Goal: Information Seeking & Learning: Learn about a topic

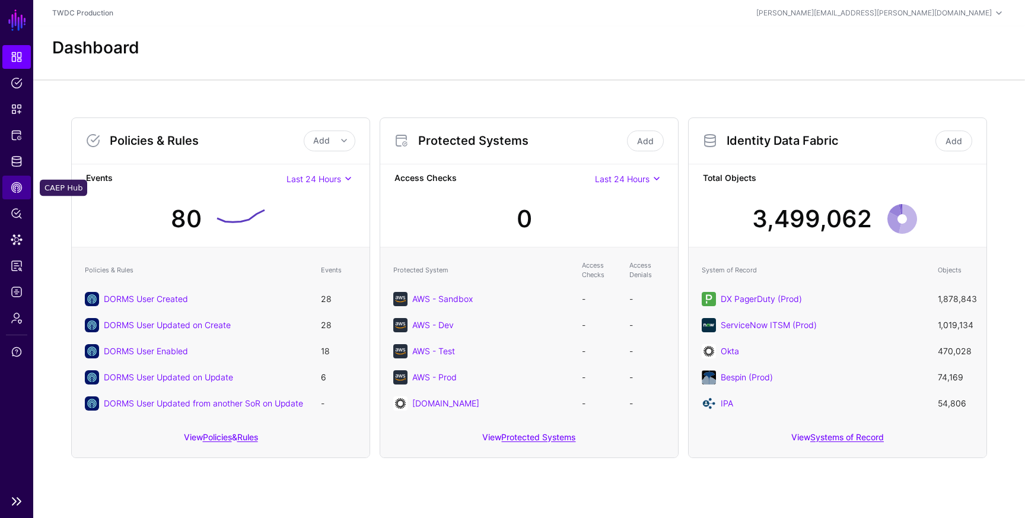
click at [15, 184] on span "CAEP Hub" at bounding box center [17, 187] width 12 height 12
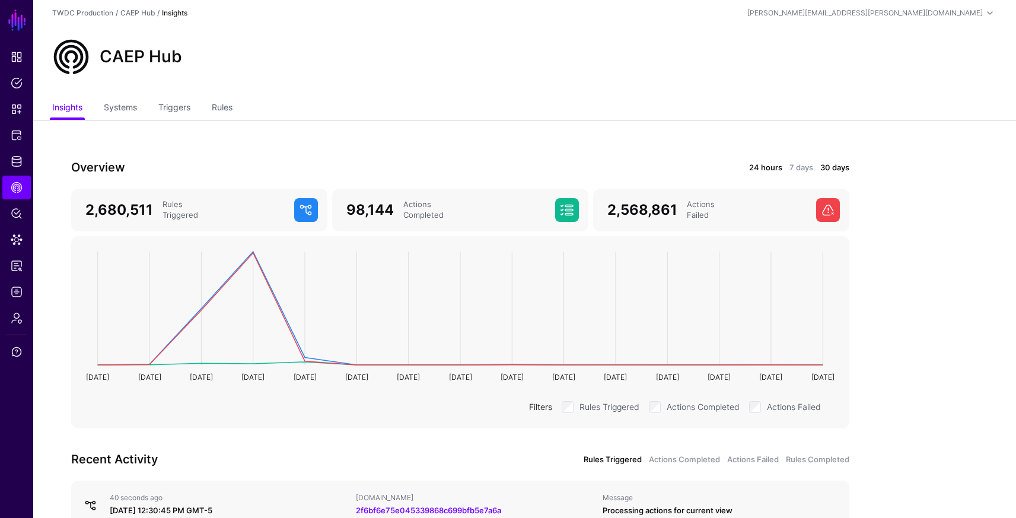
click at [768, 162] on link "24 hours" at bounding box center [765, 168] width 33 height 12
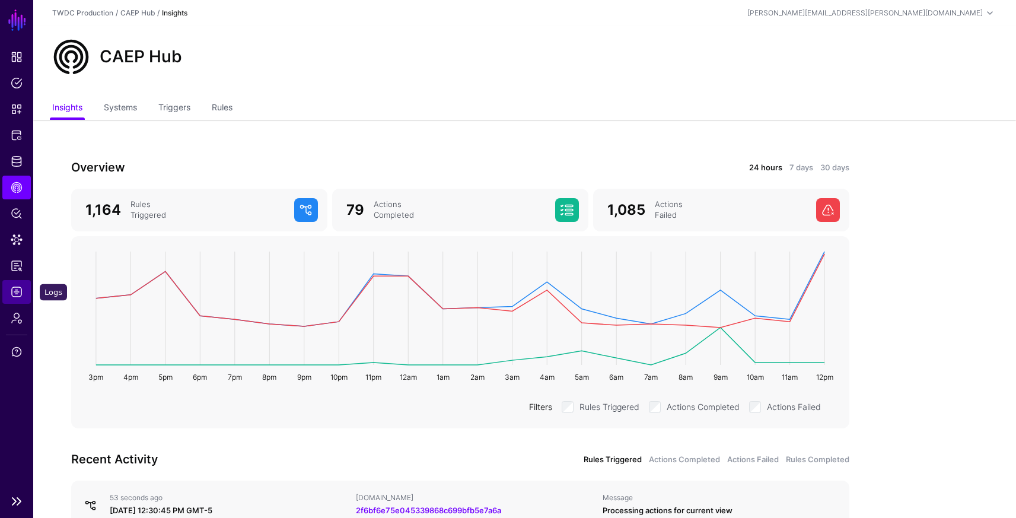
click at [17, 295] on span "Logs" at bounding box center [17, 292] width 12 height 12
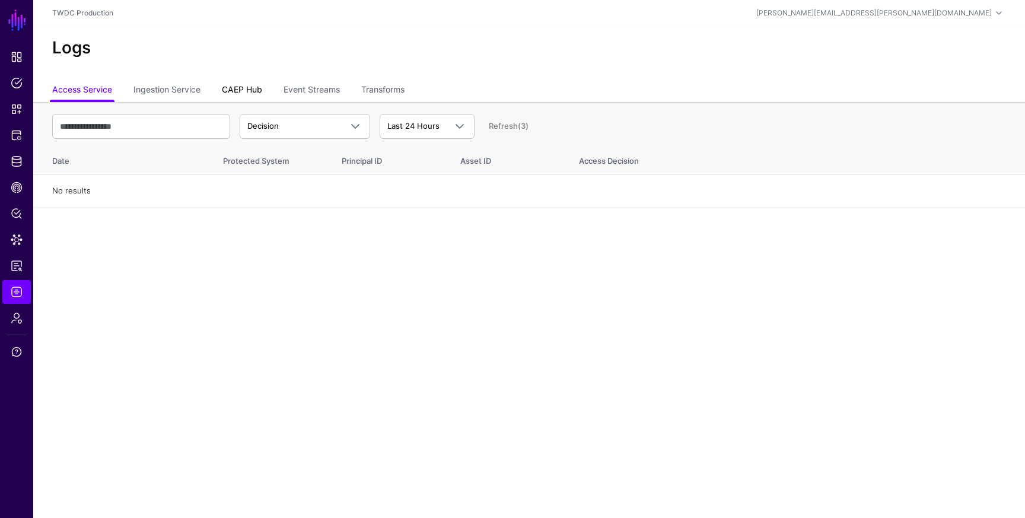
click at [243, 91] on link "CAEP Hub" at bounding box center [242, 90] width 40 height 23
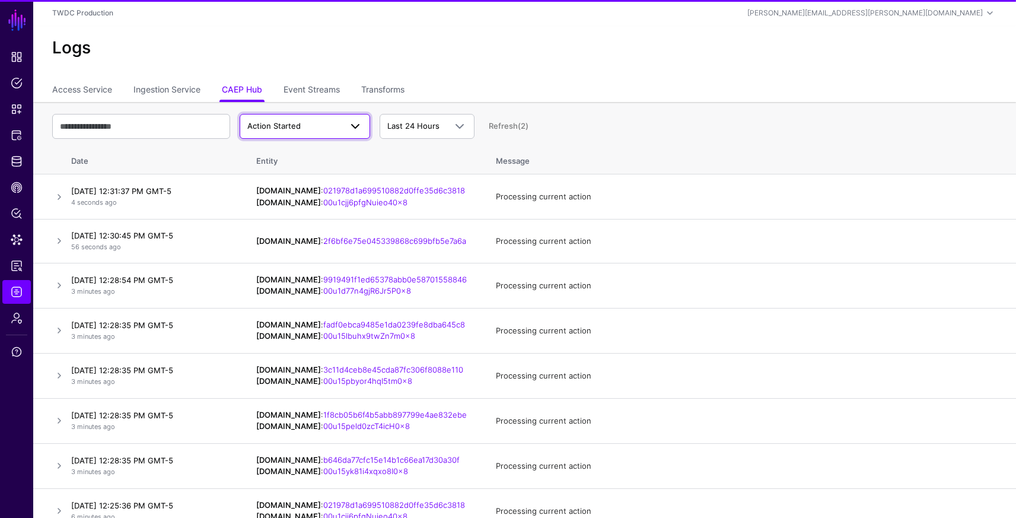
click at [303, 130] on span "Action Started" at bounding box center [294, 126] width 94 height 12
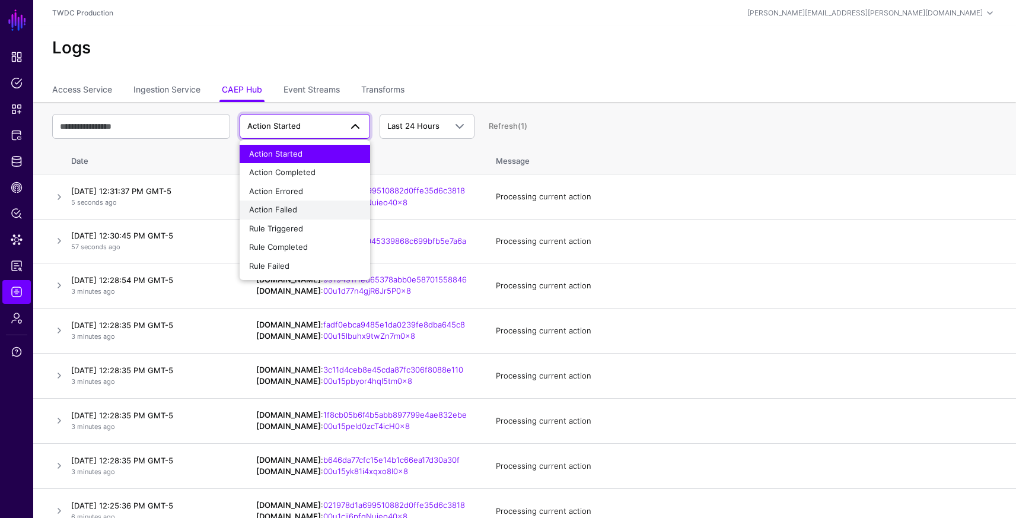
click at [308, 213] on div "Action Failed" at bounding box center [304, 210] width 111 height 12
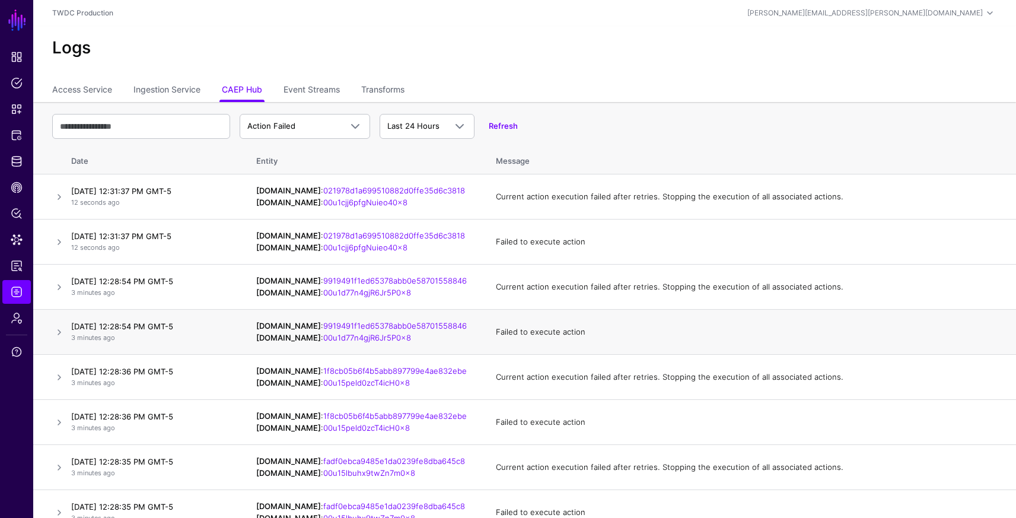
scroll to position [11, 0]
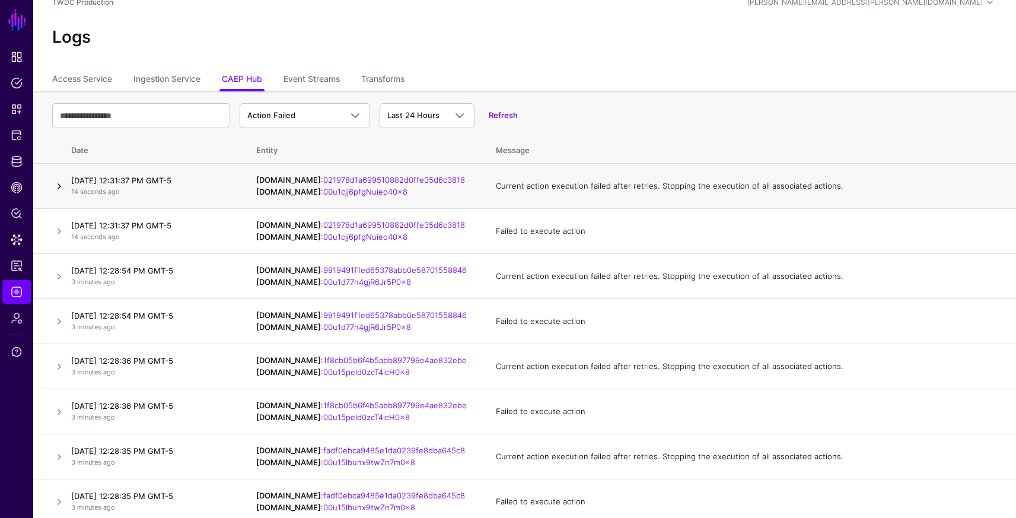
click at [56, 187] on link at bounding box center [59, 186] width 14 height 14
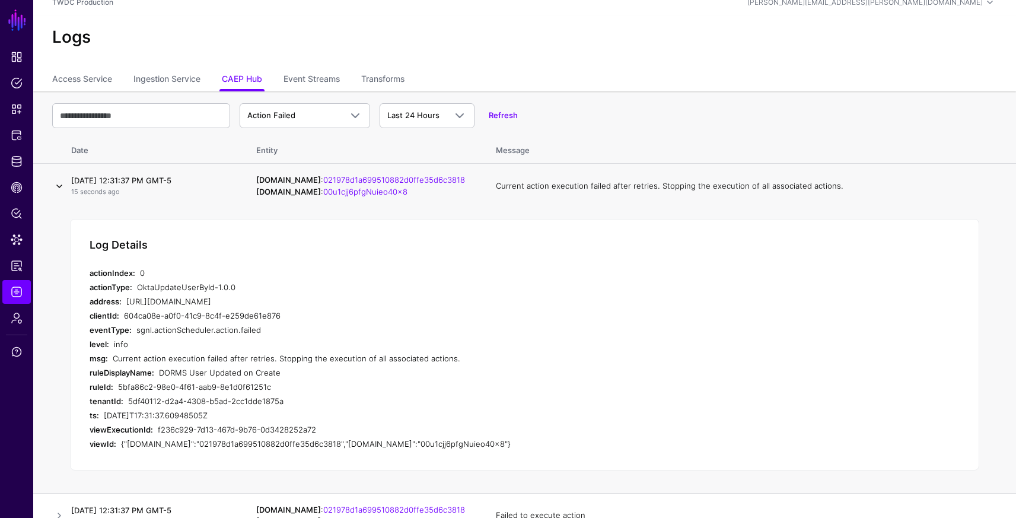
click at [56, 187] on link at bounding box center [59, 186] width 14 height 14
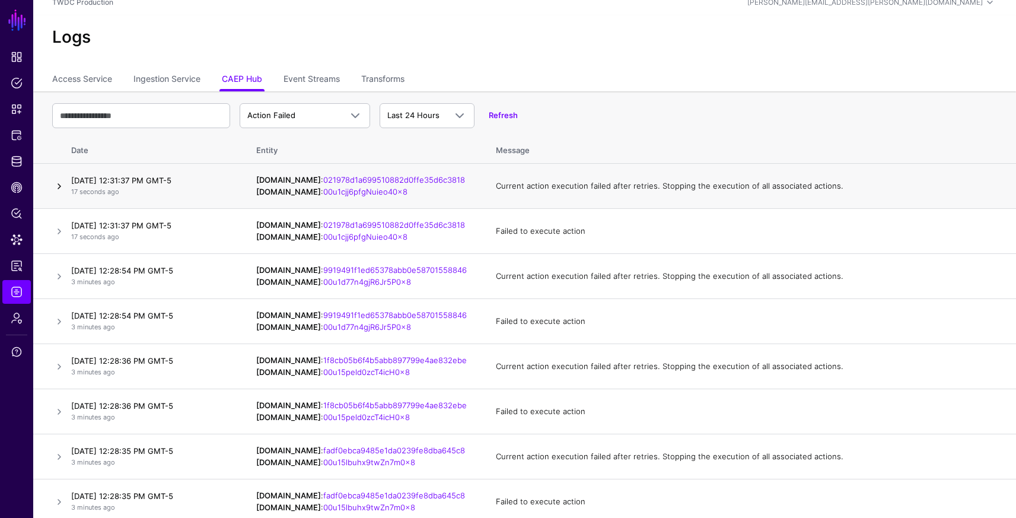
click at [56, 187] on link at bounding box center [59, 186] width 14 height 14
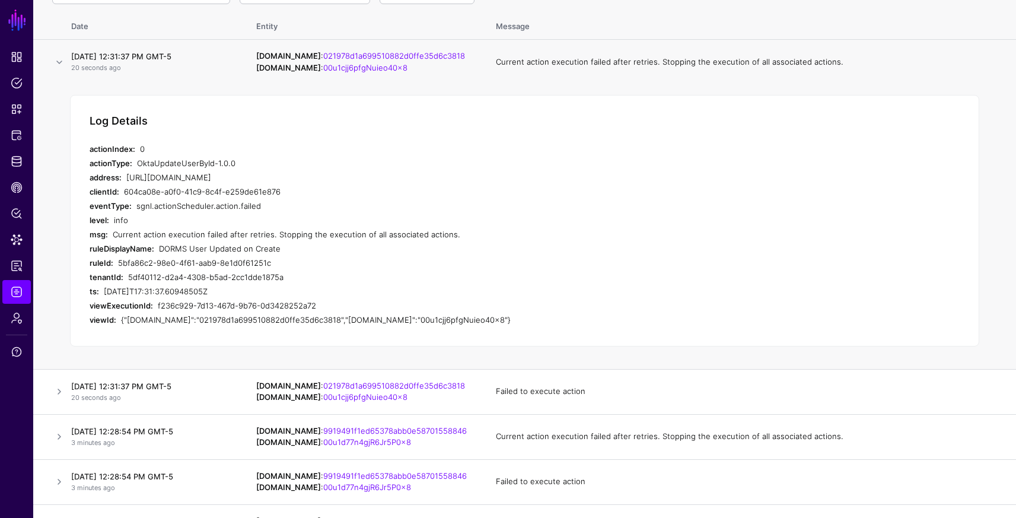
scroll to position [151, 0]
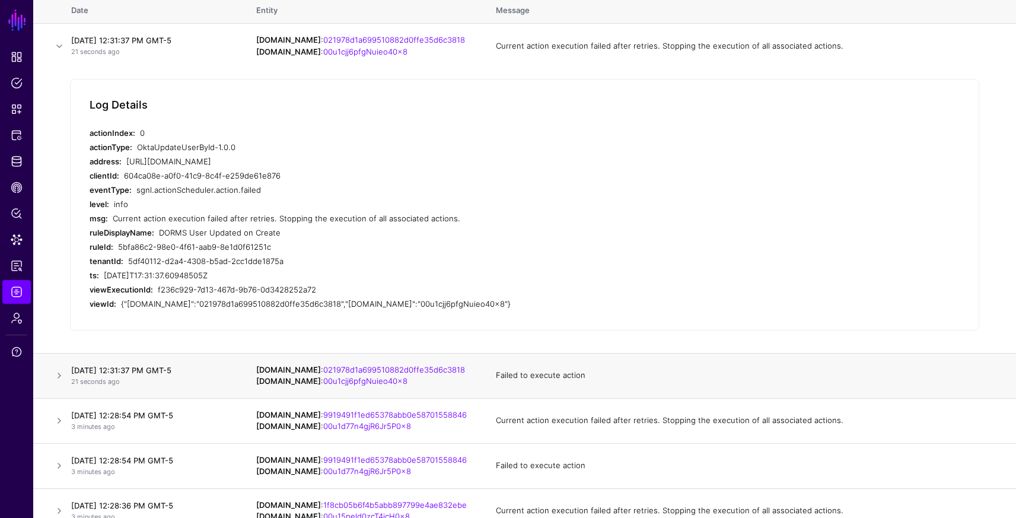
click at [57, 385] on td at bounding box center [49, 375] width 33 height 45
click at [59, 371] on link at bounding box center [59, 375] width 14 height 14
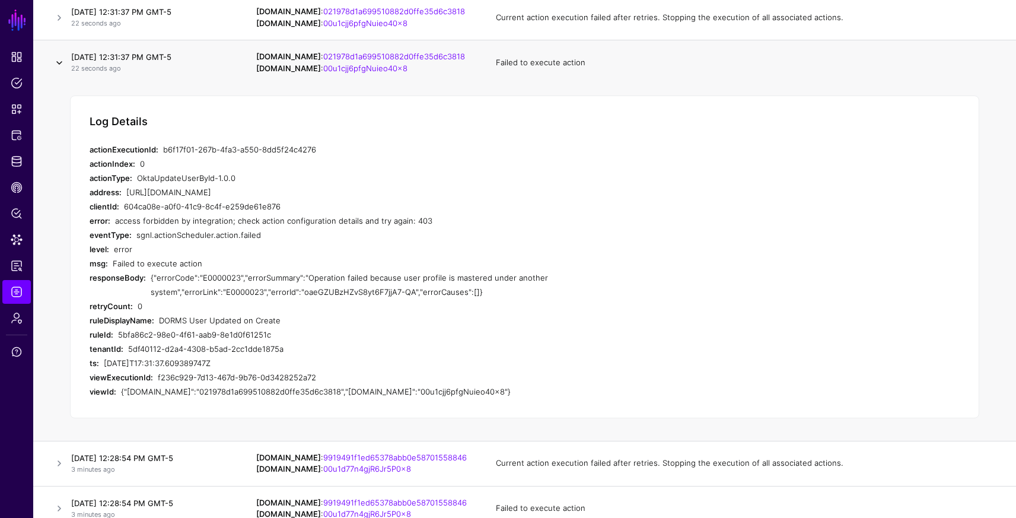
scroll to position [181, 0]
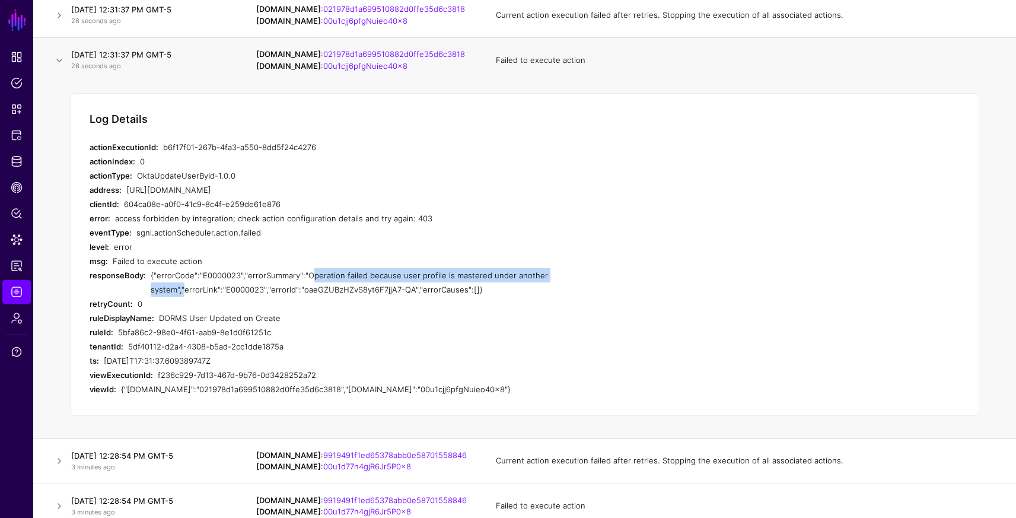
drag, startPoint x: 305, startPoint y: 275, endPoint x: 180, endPoint y: 290, distance: 126.0
click at [180, 290] on div "{"errorCode":"E0000023","errorSummary":"Operation failed because user profile i…" at bounding box center [357, 282] width 413 height 28
click at [341, 67] on link "00u1cjj6pfgNuieo40x8" at bounding box center [365, 65] width 84 height 9
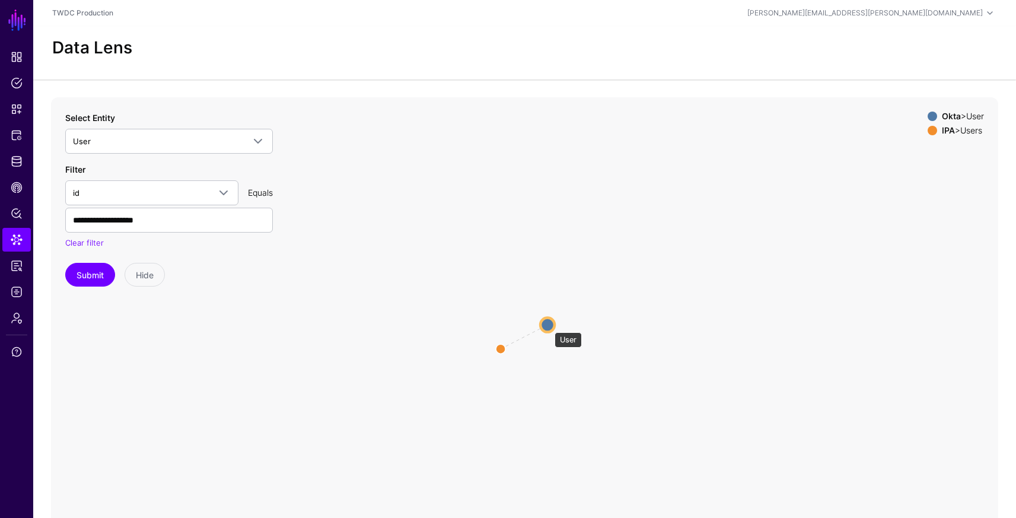
click at [548, 326] on circle at bounding box center [547, 324] width 14 height 14
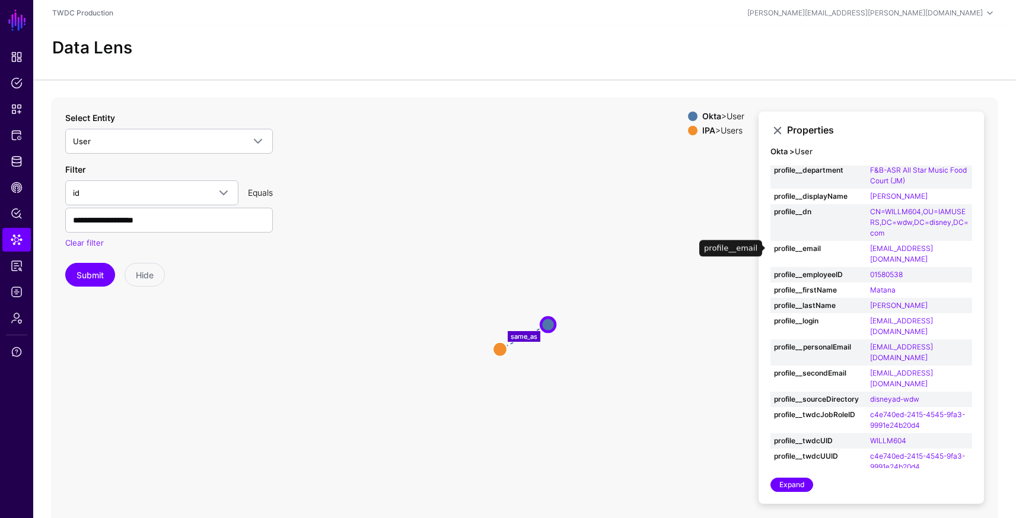
scroll to position [97, 0]
click at [501, 345] on circle at bounding box center [500, 349] width 14 height 14
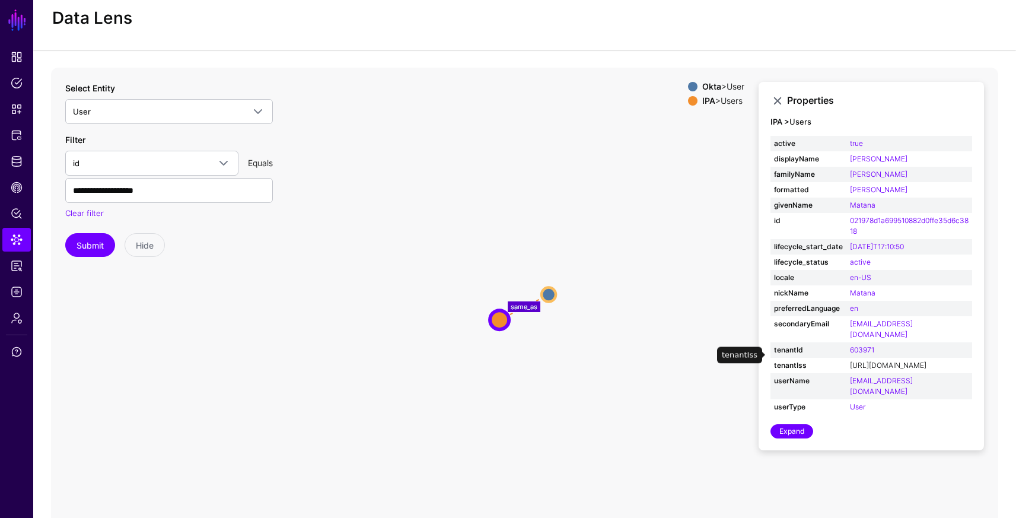
scroll to position [33, 0]
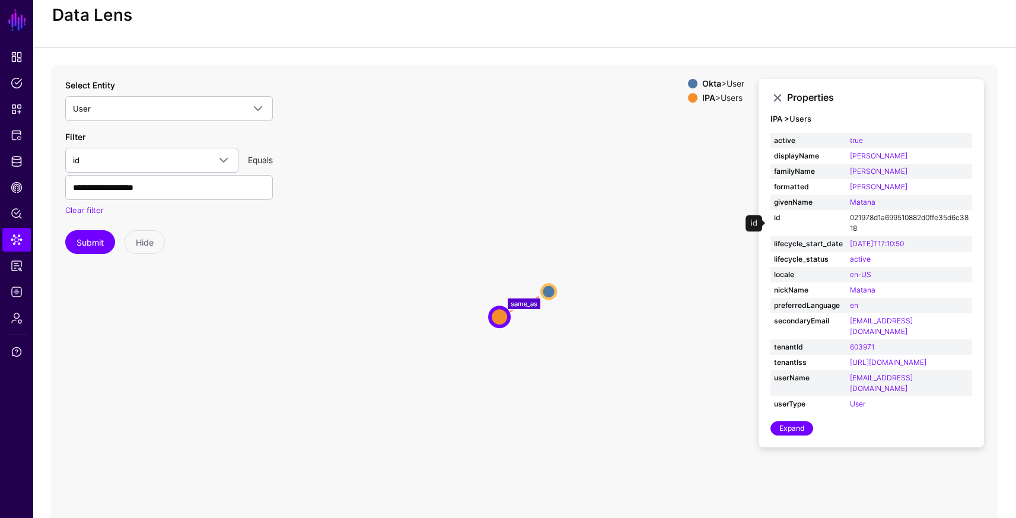
click at [888, 219] on link "021978d1a699510882d0ffe35d6c3818" at bounding box center [909, 223] width 119 height 20
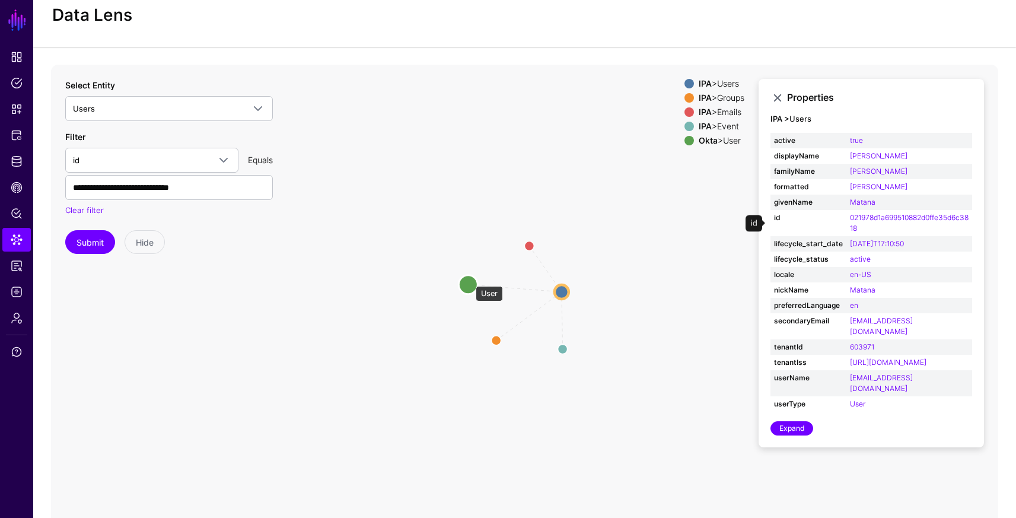
click at [470, 278] on circle at bounding box center [467, 284] width 19 height 19
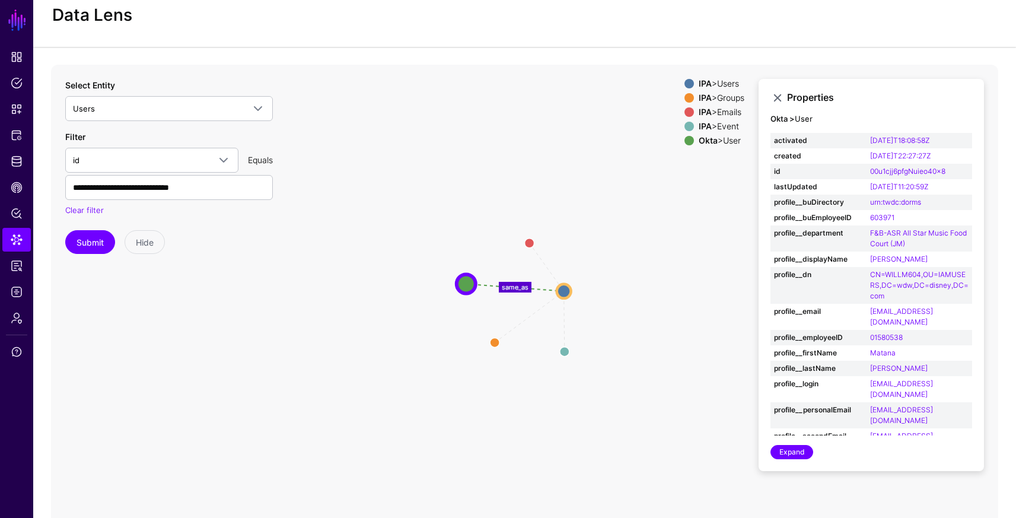
click at [726, 97] on div "IPA > Groups" at bounding box center [721, 97] width 50 height 9
click at [728, 109] on div "IPA > Emails" at bounding box center [721, 111] width 50 height 9
click at [727, 140] on div "Okta > User" at bounding box center [721, 140] width 50 height 9
click at [563, 350] on circle at bounding box center [564, 351] width 19 height 19
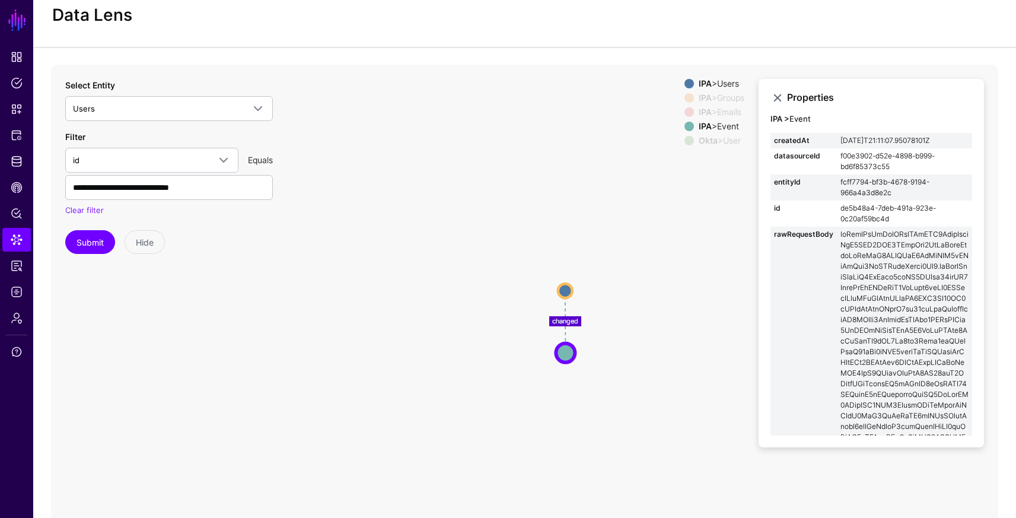
click at [716, 126] on div "IPA > Event" at bounding box center [721, 126] width 50 height 9
click at [721, 141] on div "Okta > User" at bounding box center [721, 140] width 50 height 9
click at [464, 279] on circle at bounding box center [464, 282] width 19 height 19
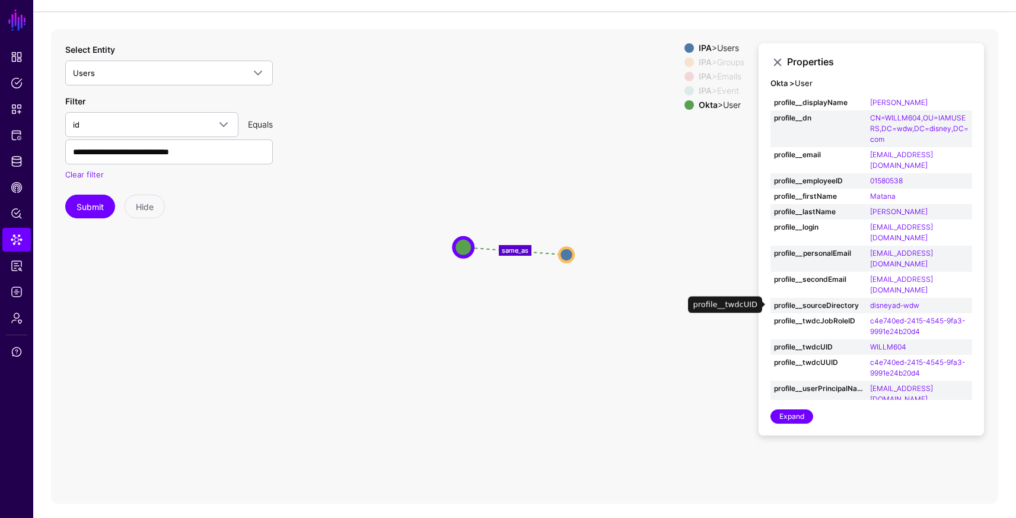
scroll to position [71, 0]
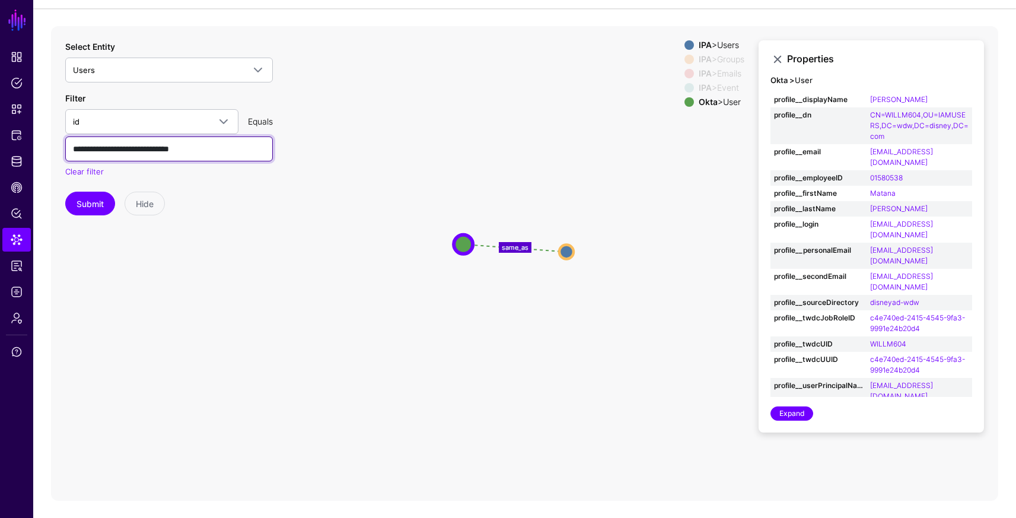
click at [237, 151] on input "**********" at bounding box center [169, 148] width 208 height 25
drag, startPoint x: 243, startPoint y: 150, endPoint x: 23, endPoint y: 148, distance: 220.0
click at [23, 148] on main "SGNL Dashboard Policies Snippets Protected Systems Identity Data Fabric CAEP Hu…" at bounding box center [508, 215] width 1016 height 572
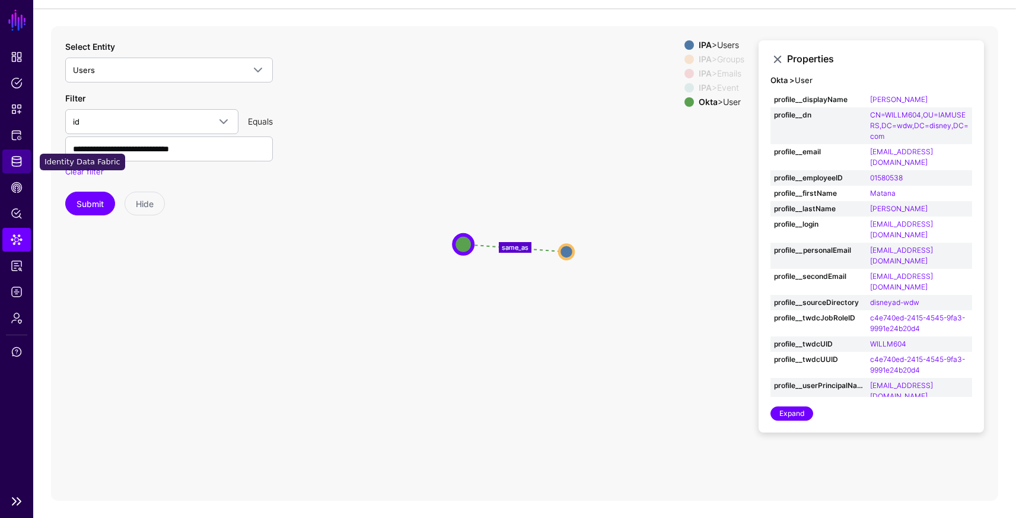
click at [17, 162] on span "Identity Data Fabric" at bounding box center [17, 161] width 12 height 12
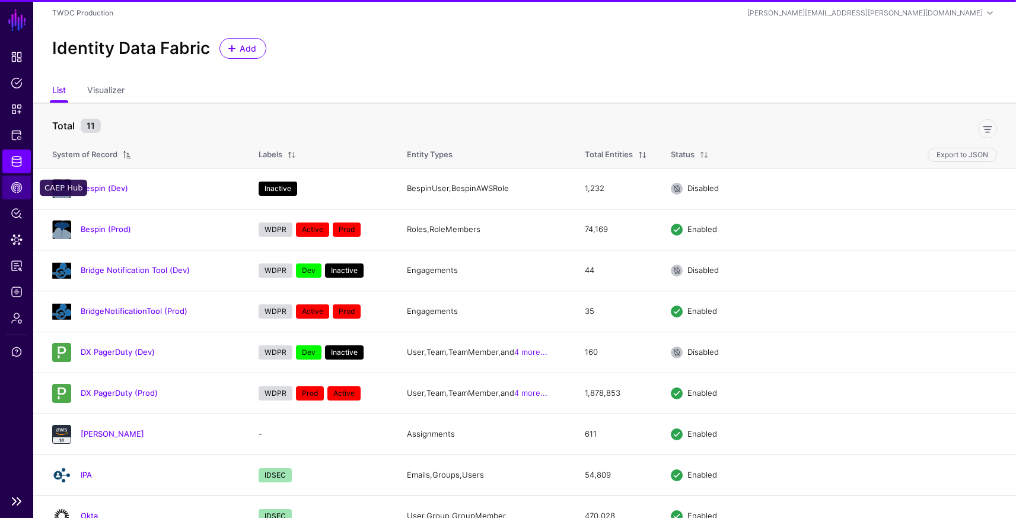
click at [12, 195] on link "CAEP Hub" at bounding box center [16, 188] width 28 height 24
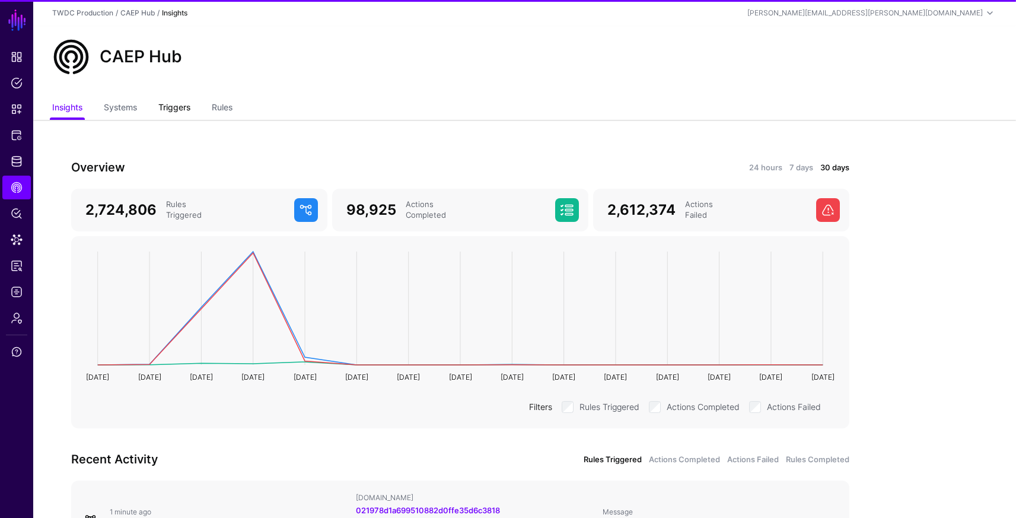
click at [179, 106] on link "Triggers" at bounding box center [174, 108] width 32 height 23
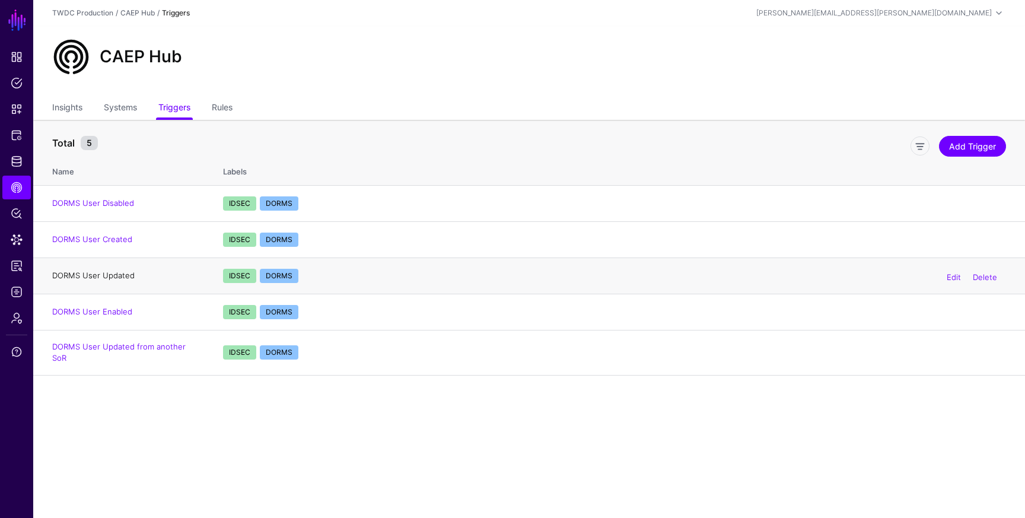
click at [113, 275] on link "DORMS User Updated" at bounding box center [93, 274] width 82 height 9
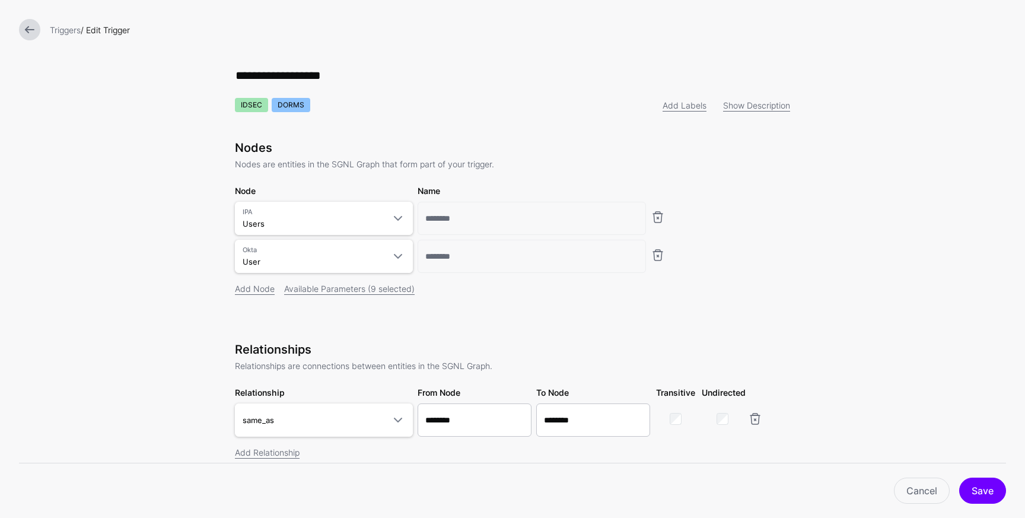
click at [28, 32] on link at bounding box center [29, 29] width 21 height 21
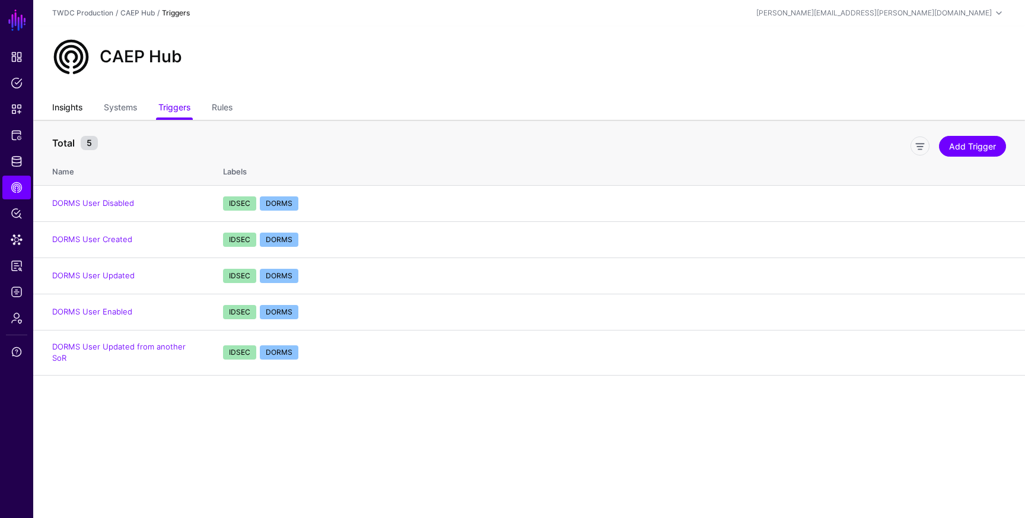
click at [66, 106] on link "Insights" at bounding box center [67, 108] width 30 height 23
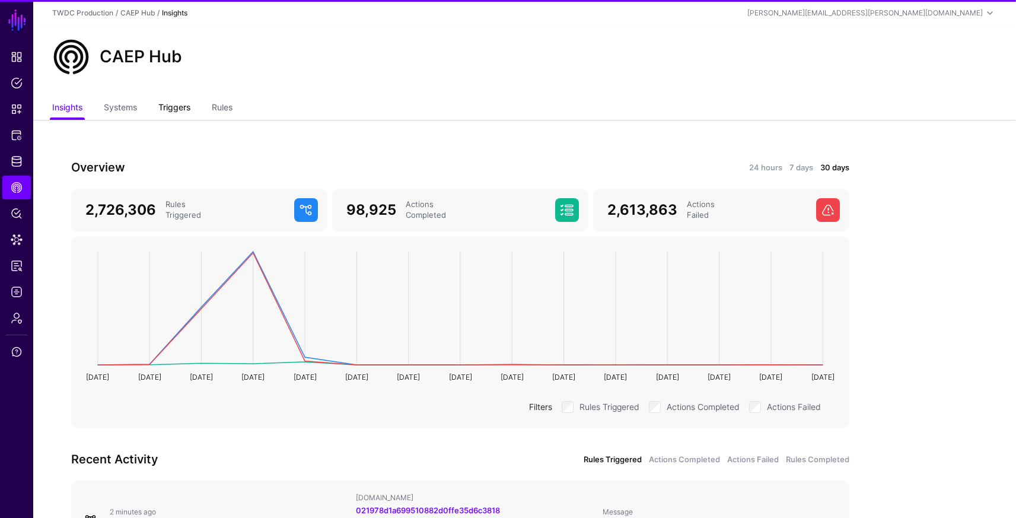
click at [179, 110] on link "Triggers" at bounding box center [174, 108] width 32 height 23
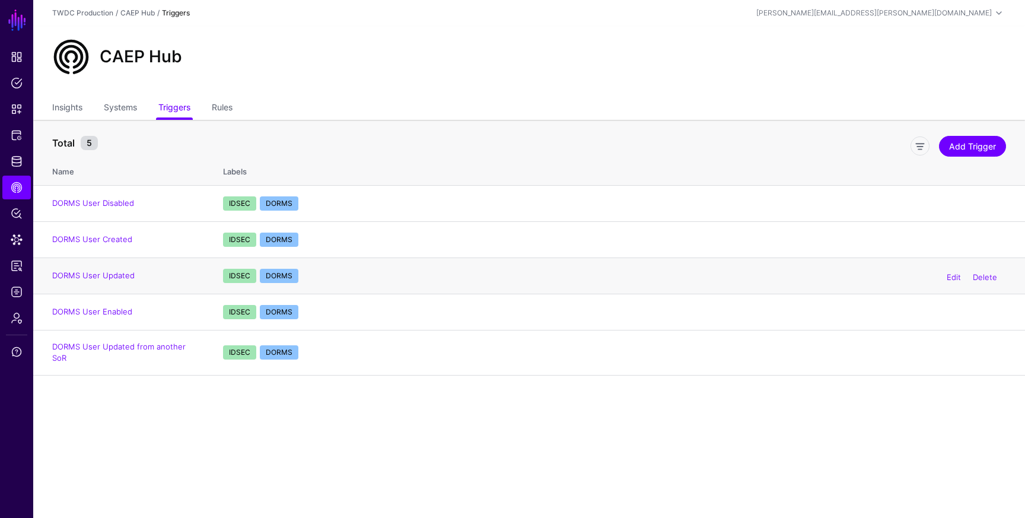
click at [106, 282] on td "DORMS User Updated" at bounding box center [122, 275] width 178 height 36
click at [119, 276] on link "DORMS User Updated" at bounding box center [93, 274] width 82 height 9
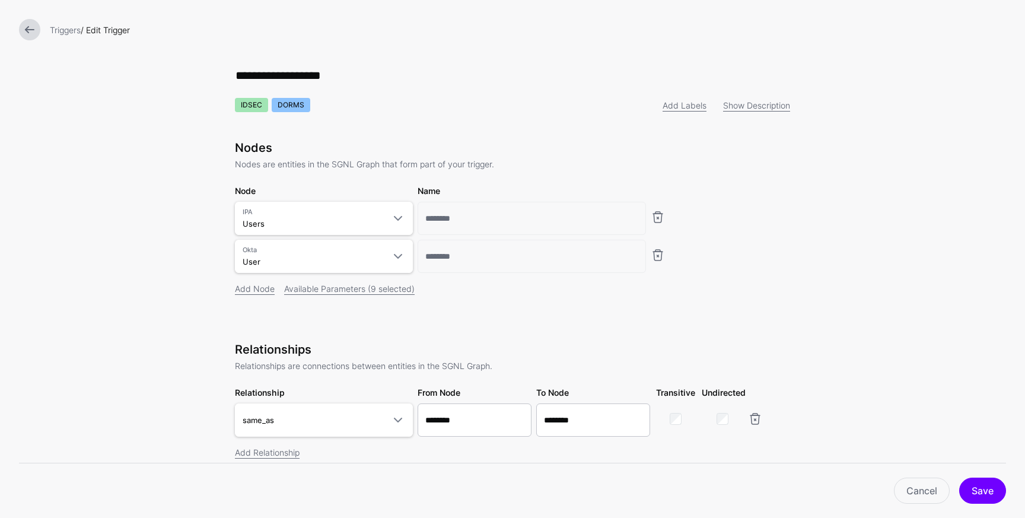
click at [25, 25] on link at bounding box center [29, 29] width 21 height 21
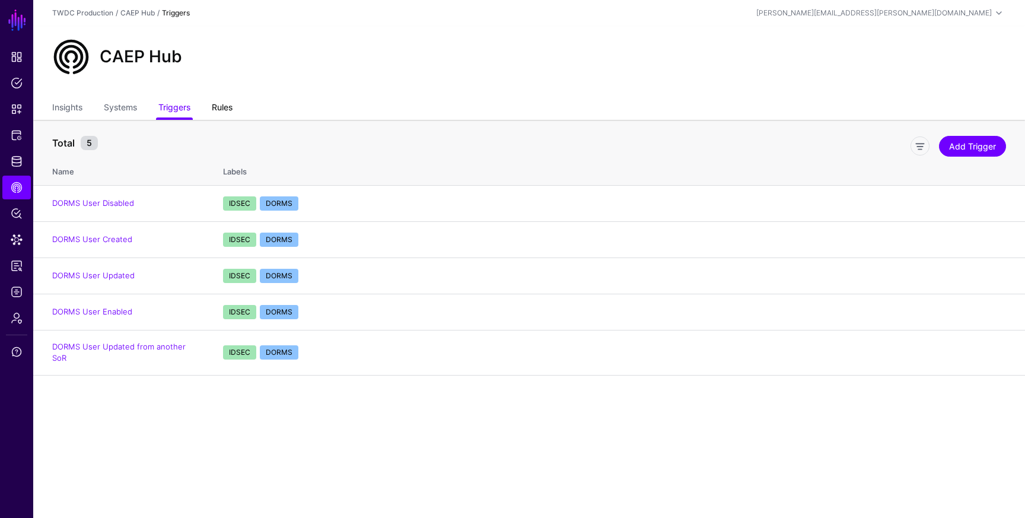
click at [221, 101] on link "Rules" at bounding box center [222, 108] width 21 height 23
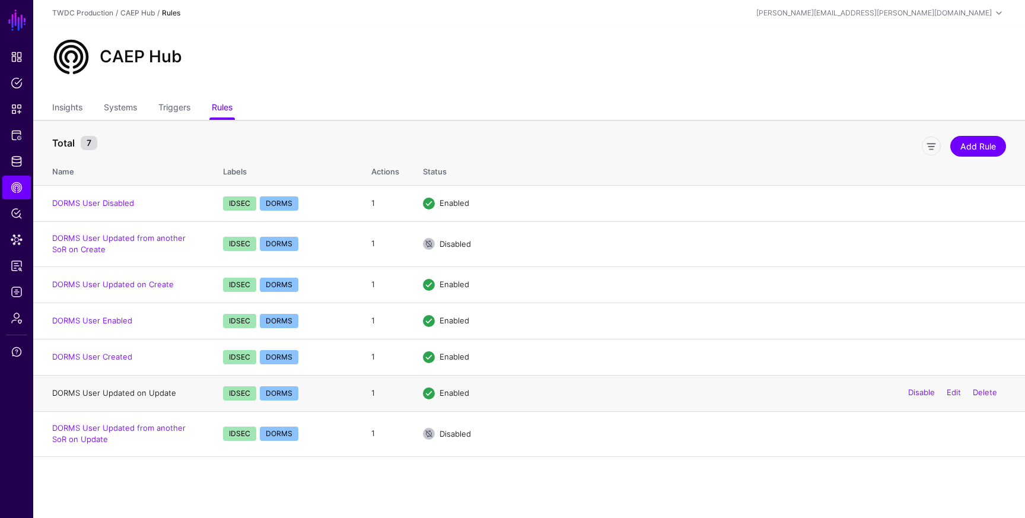
click at [138, 393] on link "DORMS User Updated on Update" at bounding box center [114, 392] width 124 height 9
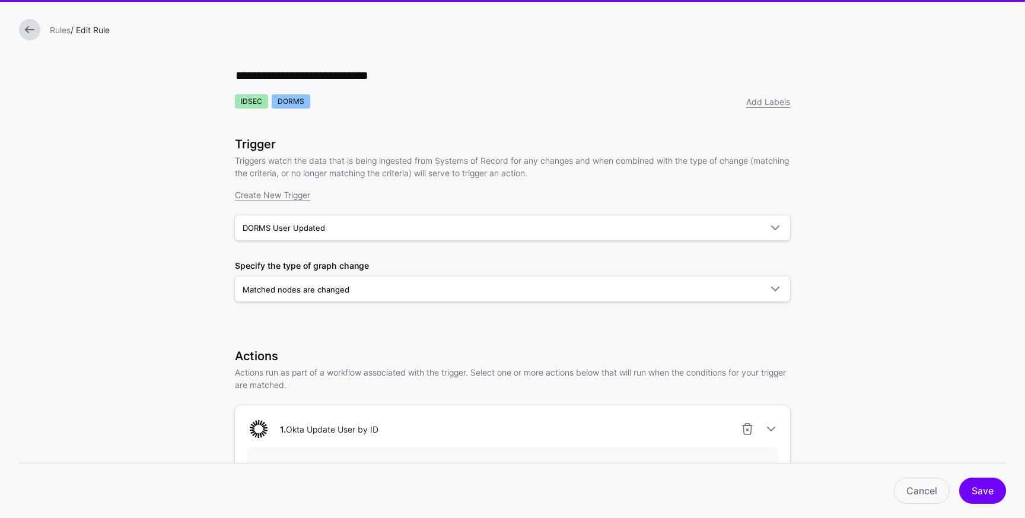
scroll to position [363, 0]
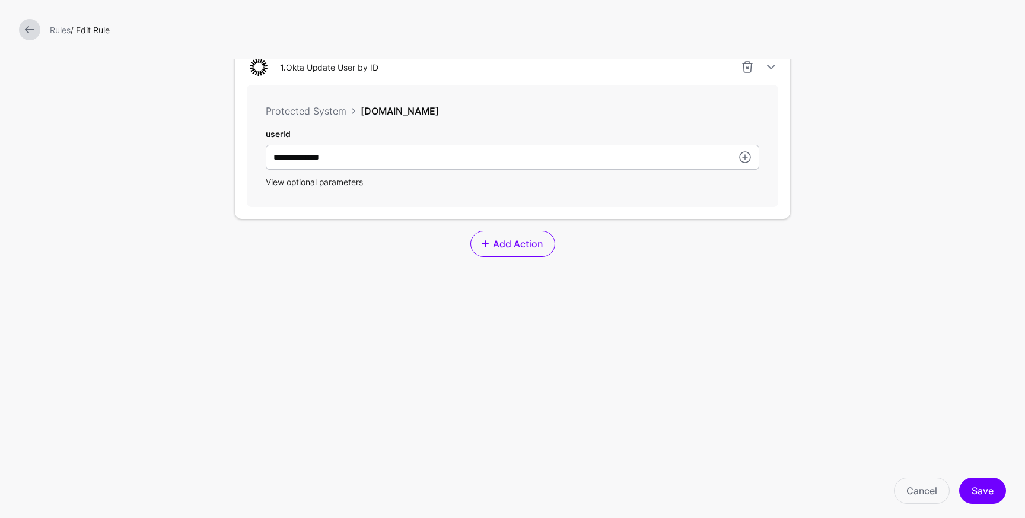
click at [304, 181] on span "View optional parameters" at bounding box center [314, 182] width 97 height 10
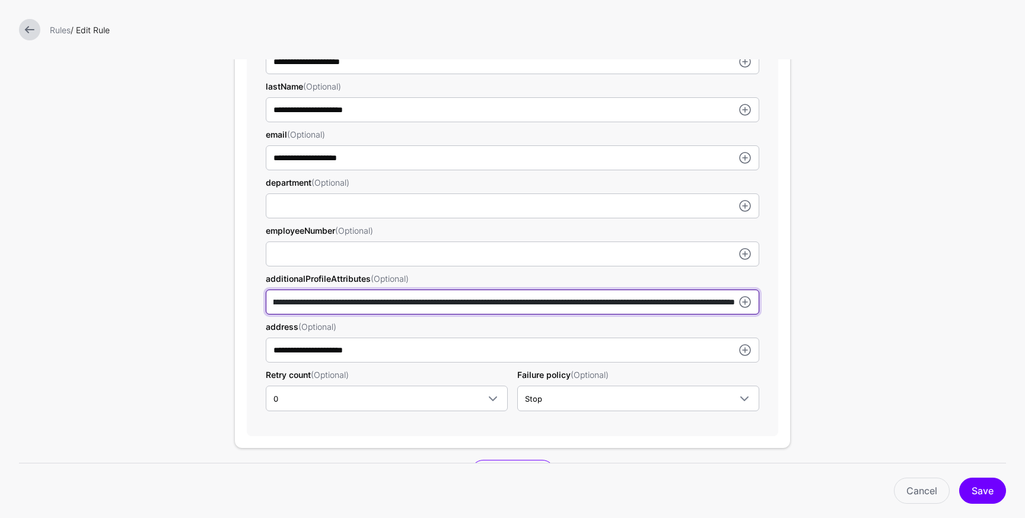
scroll to position [0, 0]
drag, startPoint x: 494, startPoint y: 303, endPoint x: 242, endPoint y: 323, distance: 252.8
click at [247, 323] on div "**********" at bounding box center [512, 164] width 531 height 542
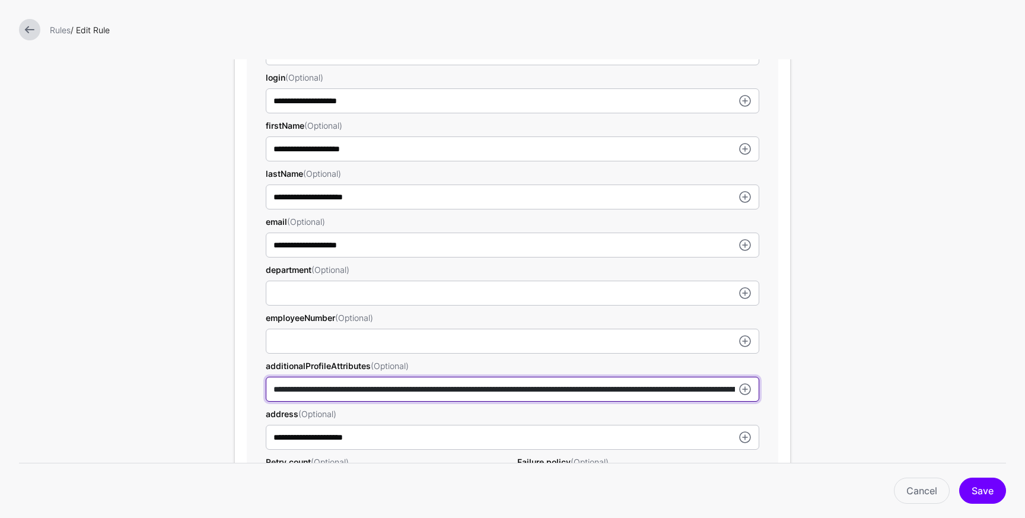
scroll to position [402, 0]
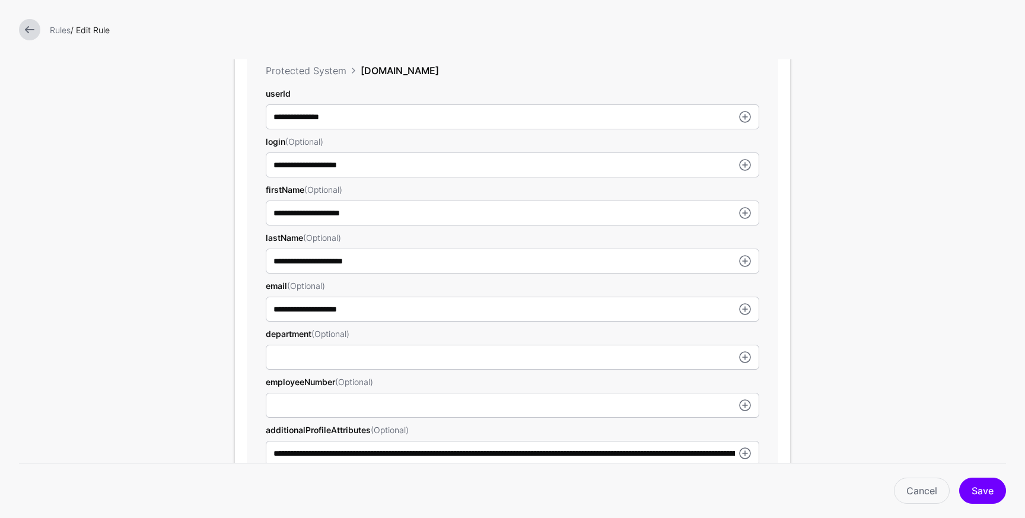
click at [29, 36] on link at bounding box center [29, 29] width 21 height 21
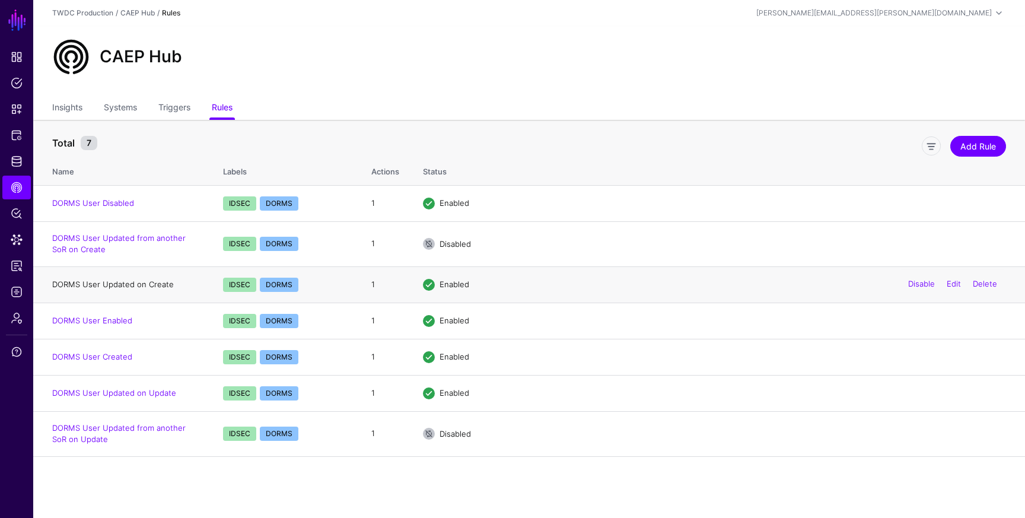
click at [128, 285] on link "DORMS User Updated on Create" at bounding box center [113, 283] width 122 height 9
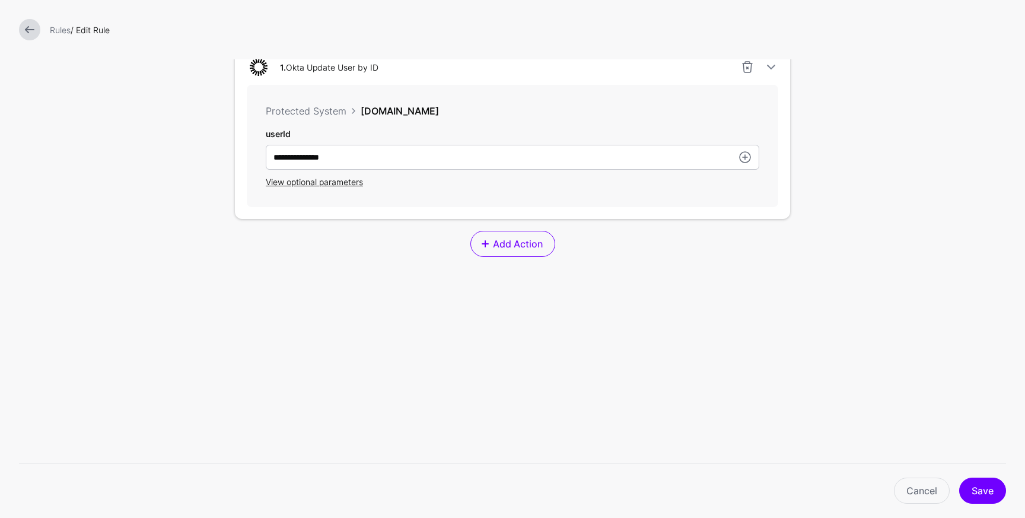
scroll to position [363, 0]
click at [27, 27] on link at bounding box center [29, 29] width 21 height 21
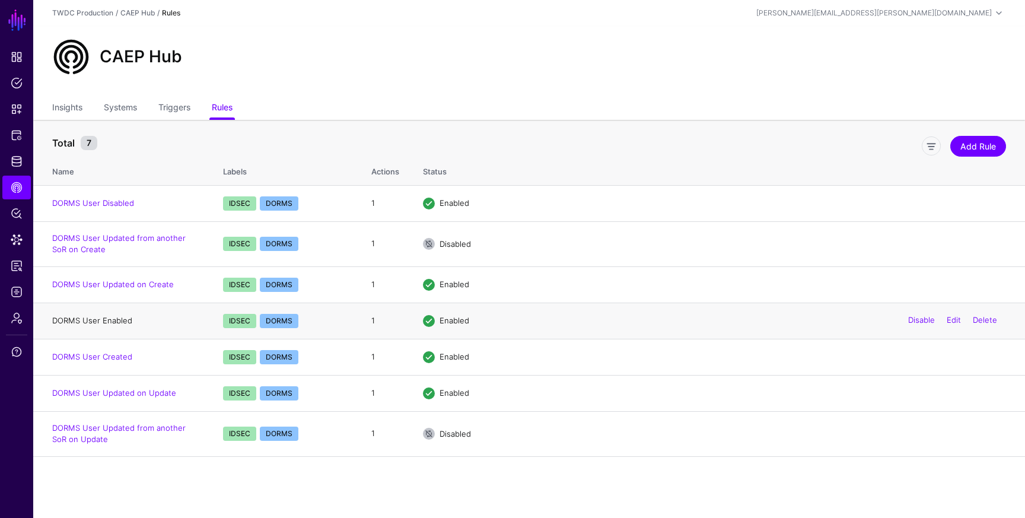
click at [109, 322] on link "DORMS User Enabled" at bounding box center [92, 319] width 80 height 9
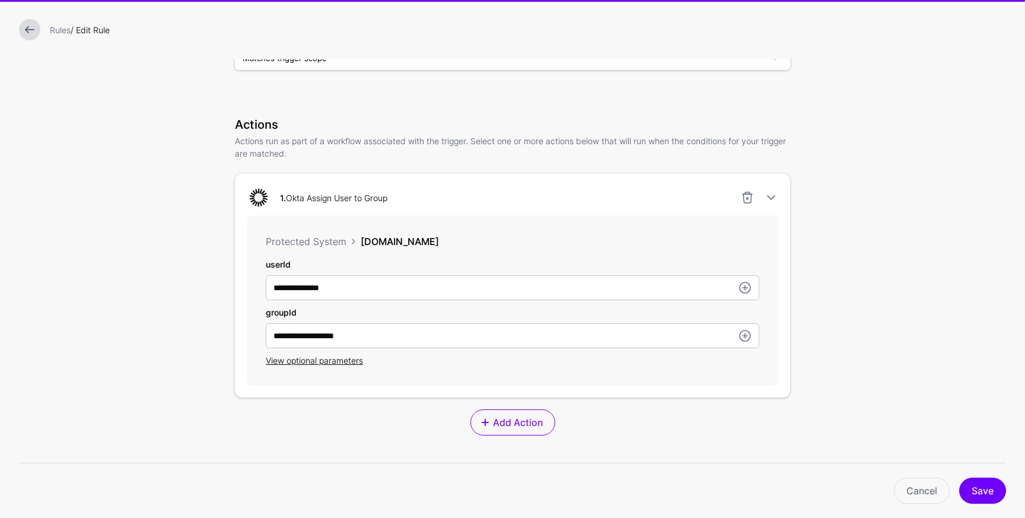
scroll to position [411, 0]
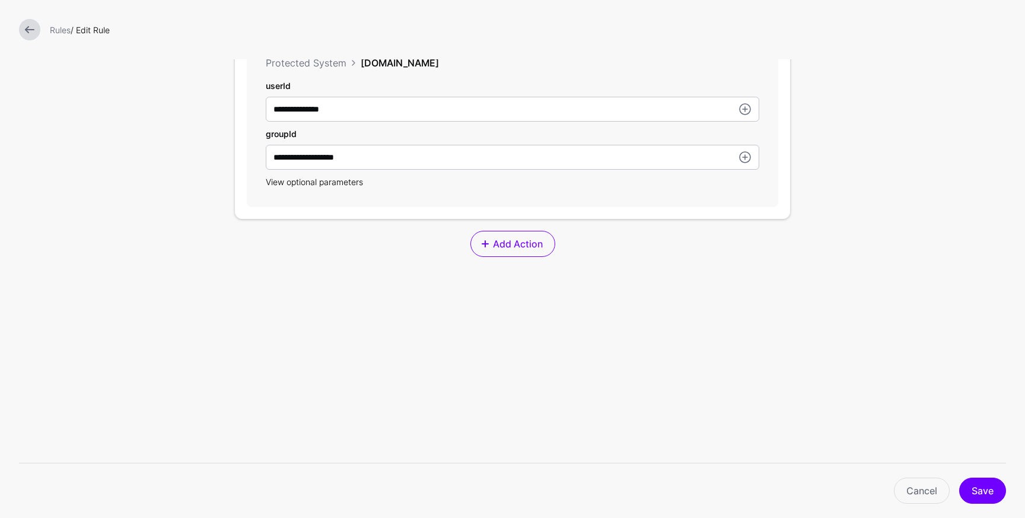
click at [302, 186] on span "View optional parameters" at bounding box center [314, 182] width 97 height 10
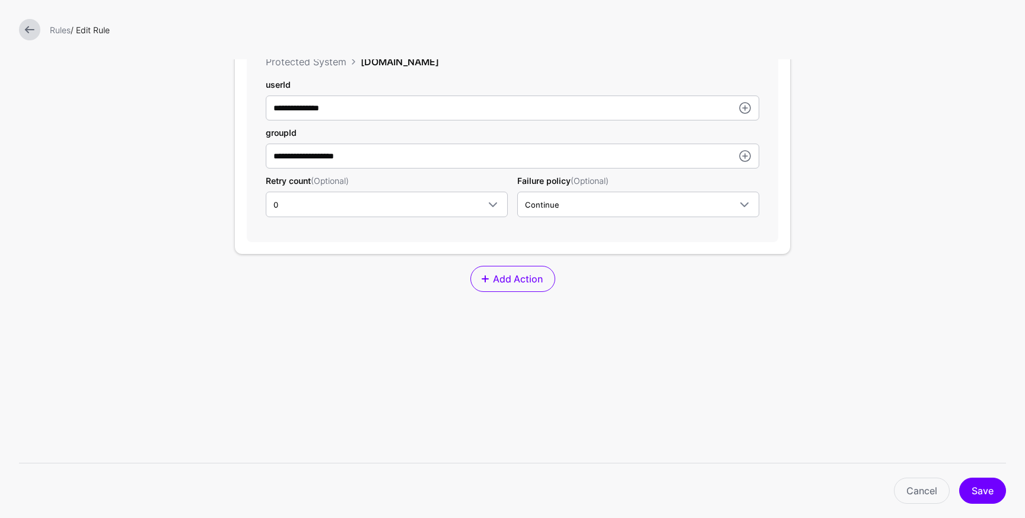
click at [26, 34] on link at bounding box center [29, 29] width 21 height 21
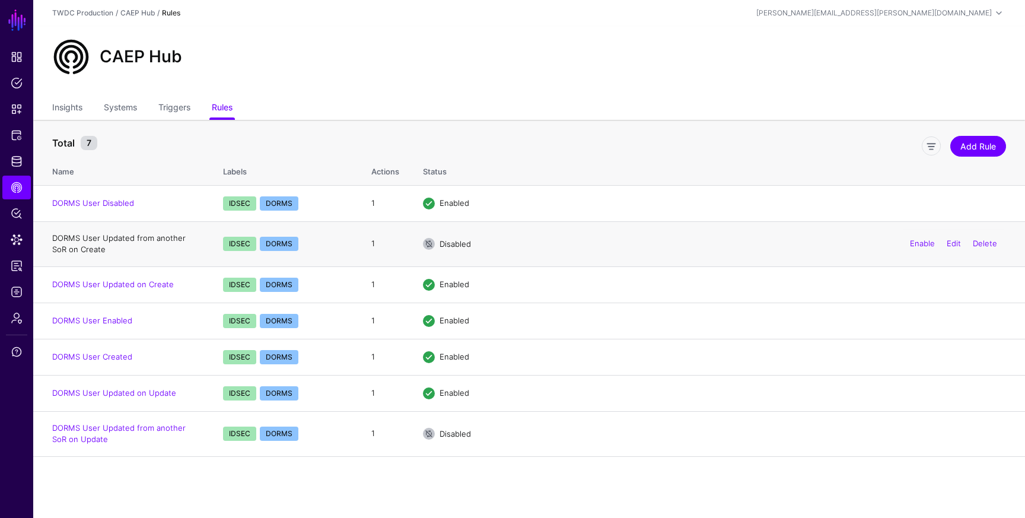
click at [123, 239] on link "DORMS User Updated from another SoR on Create" at bounding box center [118, 243] width 133 height 21
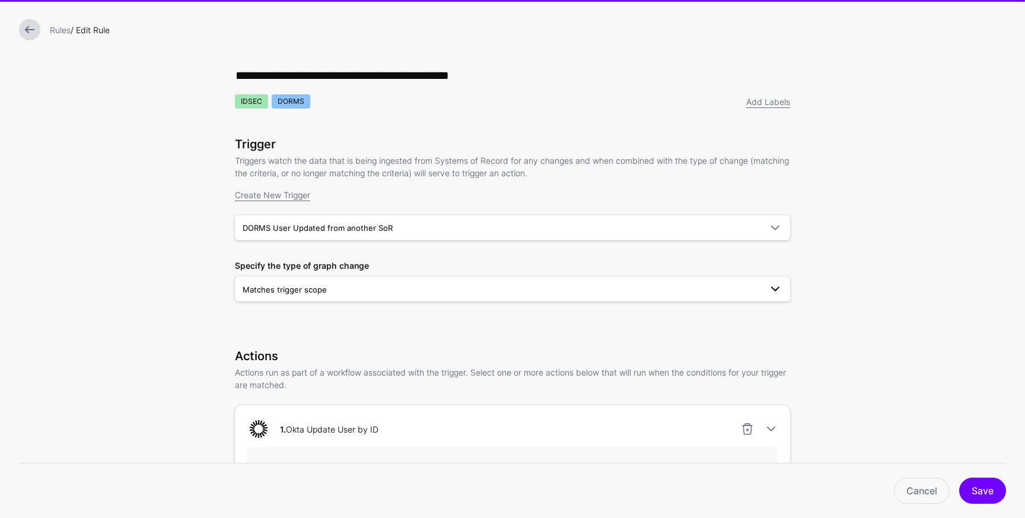
scroll to position [363, 0]
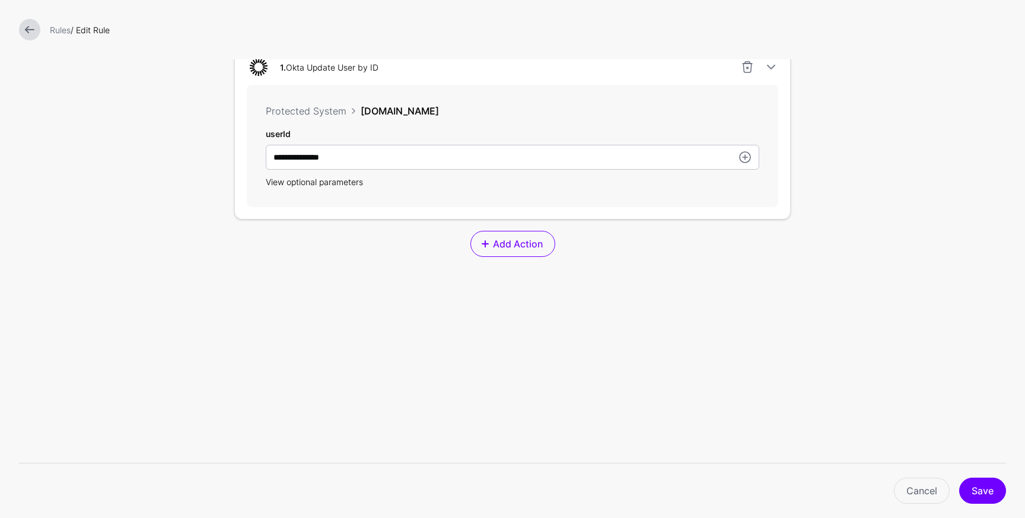
click at [331, 181] on span "View optional parameters" at bounding box center [314, 182] width 97 height 10
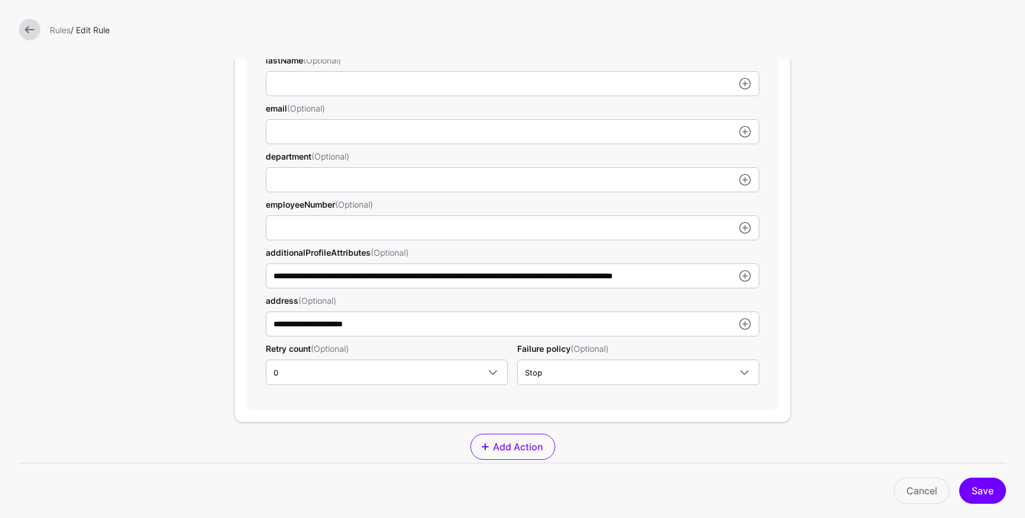
scroll to position [580, 0]
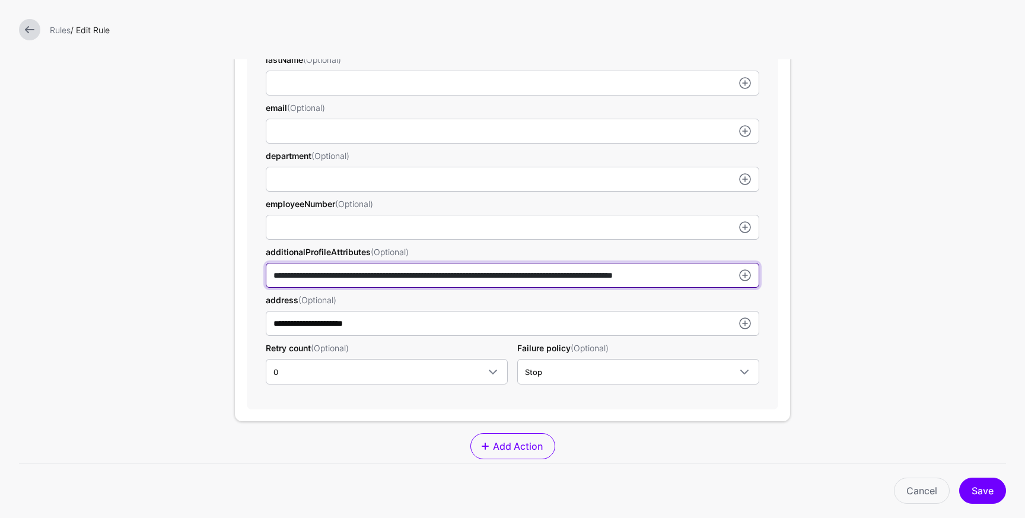
drag, startPoint x: 400, startPoint y: 280, endPoint x: 675, endPoint y: 269, distance: 274.8
drag, startPoint x: 681, startPoint y: 275, endPoint x: 237, endPoint y: 262, distance: 444.9
click at [237, 262] on div "**********" at bounding box center [512, 122] width 555 height 595
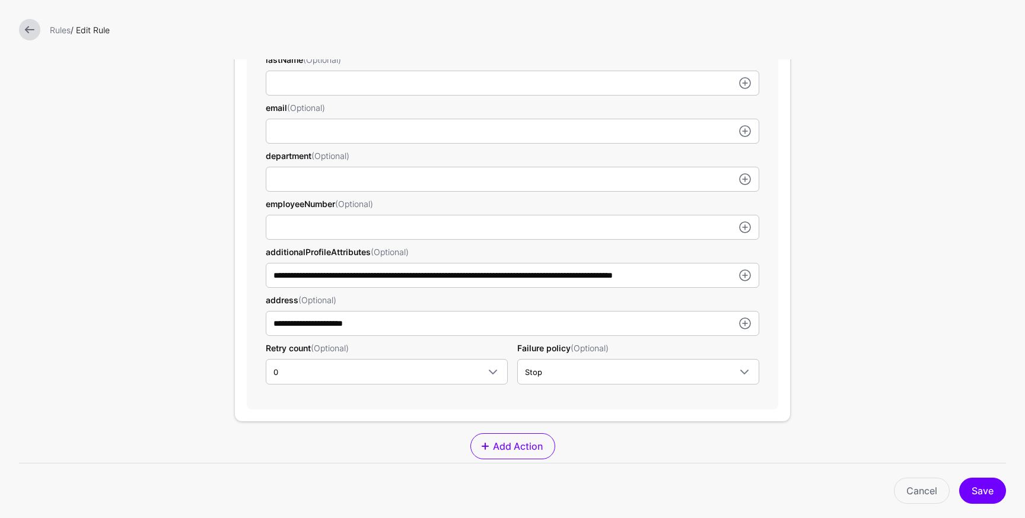
click at [218, 298] on div "**********" at bounding box center [512, 70] width 593 height 1300
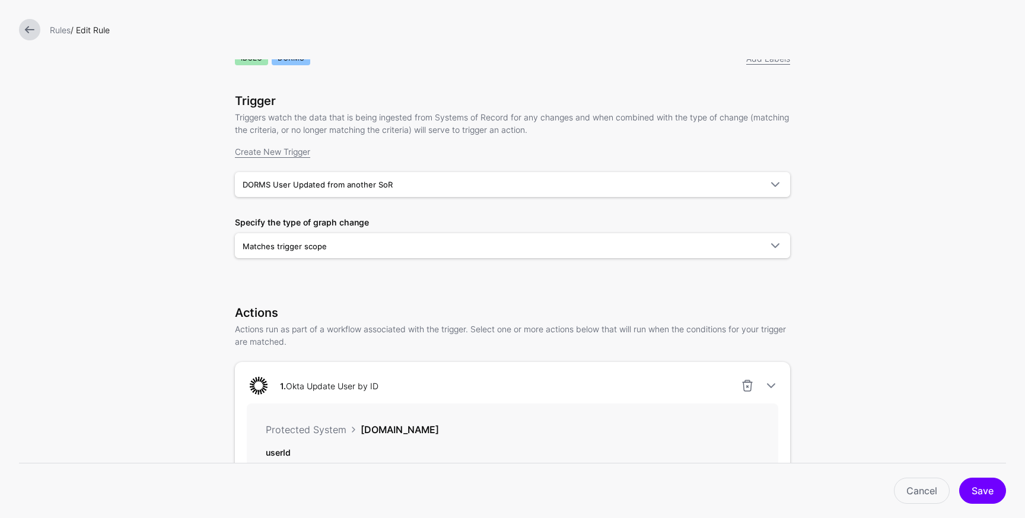
scroll to position [0, 0]
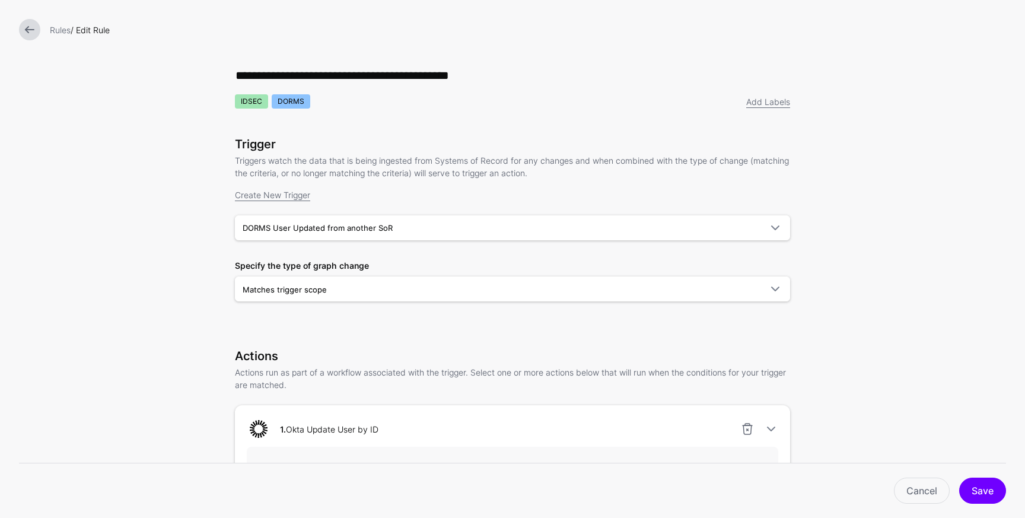
click at [31, 30] on link at bounding box center [29, 29] width 21 height 21
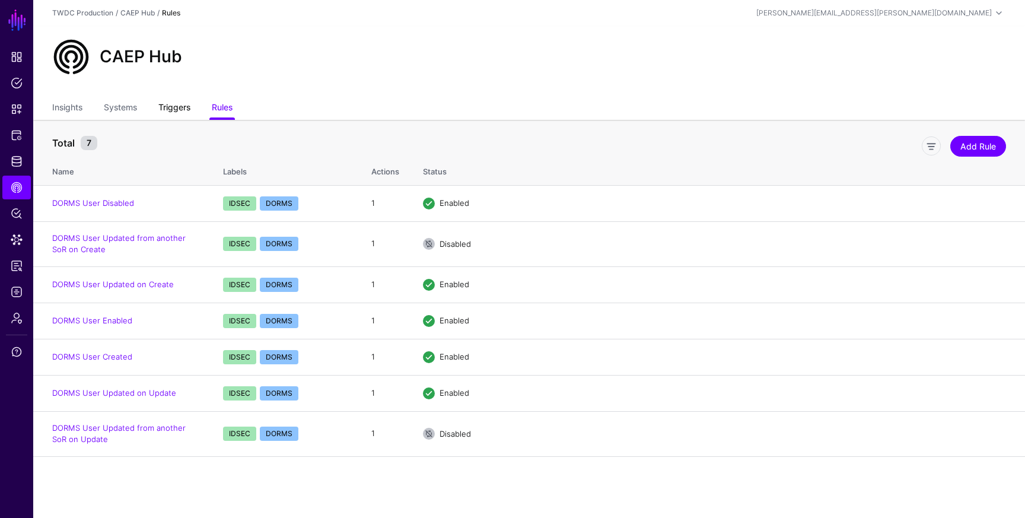
click at [168, 113] on link "Triggers" at bounding box center [174, 108] width 32 height 23
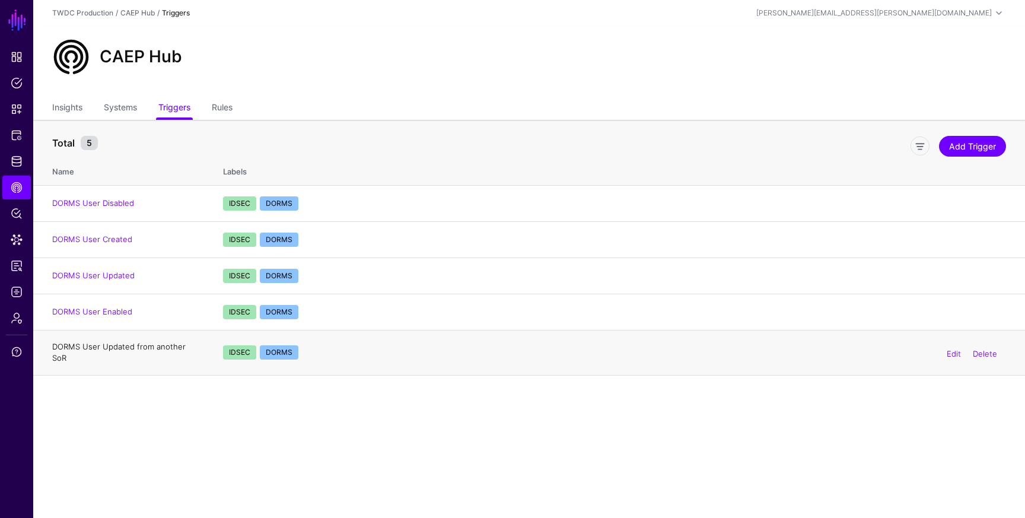
click at [141, 346] on link "DORMS User Updated from another SoR" at bounding box center [118, 352] width 133 height 21
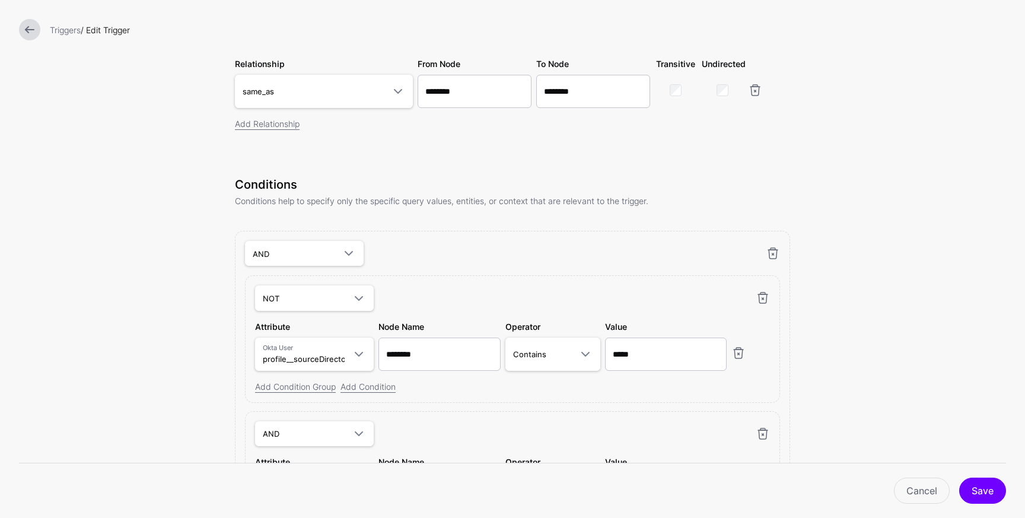
scroll to position [522, 0]
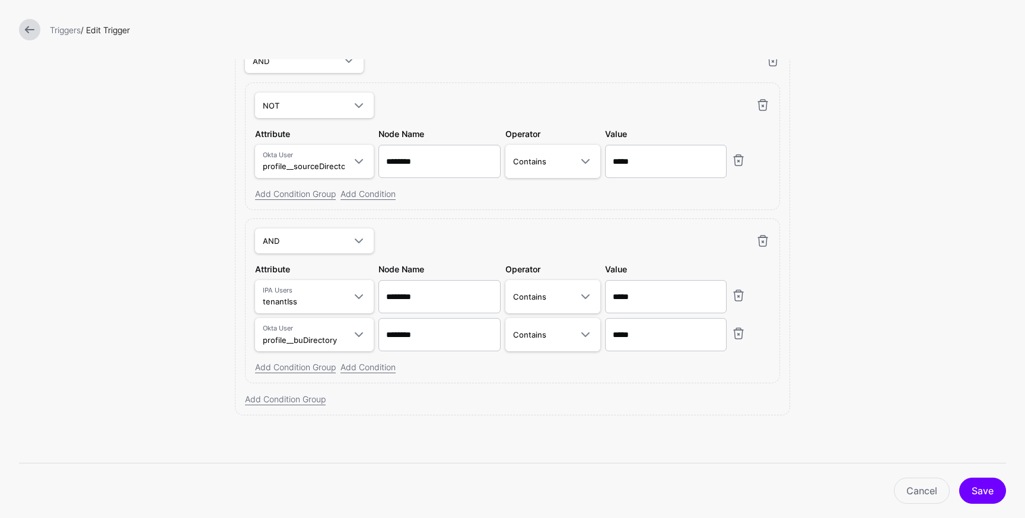
click at [24, 35] on link at bounding box center [29, 29] width 21 height 21
